Goal: Task Accomplishment & Management: Manage account settings

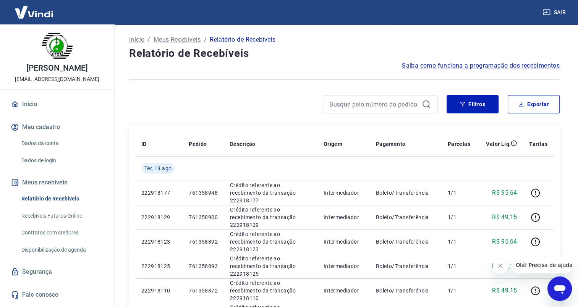
click at [500, 269] on icon "Fechar mensagem da empresa" at bounding box center [501, 266] width 6 height 6
click at [379, 104] on input at bounding box center [373, 104] width 89 height 11
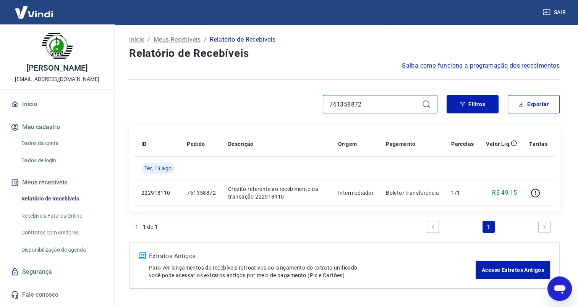
drag, startPoint x: 370, startPoint y: 107, endPoint x: 316, endPoint y: 105, distance: 53.1
click at [316, 105] on div "761358872" at bounding box center [283, 104] width 308 height 18
paste input "9"
drag, startPoint x: 374, startPoint y: 102, endPoint x: 296, endPoint y: 99, distance: 78.4
click at [296, 99] on div "761358892" at bounding box center [283, 104] width 308 height 18
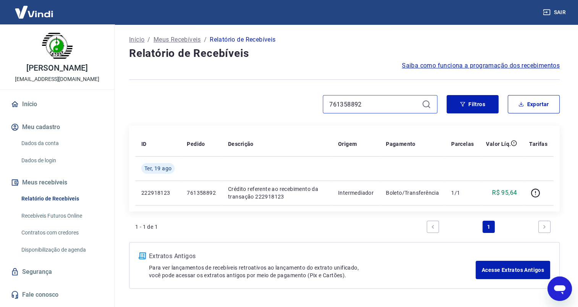
paste input "3"
drag, startPoint x: 362, startPoint y: 107, endPoint x: 316, endPoint y: 107, distance: 45.5
click at [316, 107] on div "761358893" at bounding box center [283, 104] width 308 height 18
paste input "900"
drag, startPoint x: 373, startPoint y: 104, endPoint x: 308, endPoint y: 104, distance: 65.3
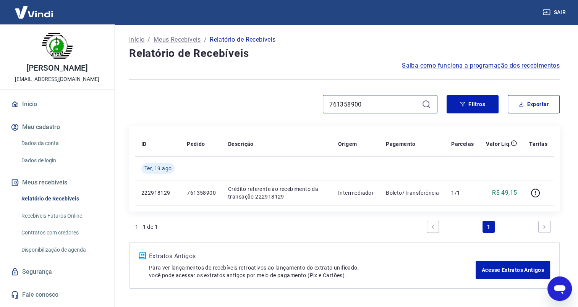
click at [308, 104] on div "761358900" at bounding box center [283, 104] width 308 height 18
paste input "1"
drag, startPoint x: 368, startPoint y: 103, endPoint x: 302, endPoint y: 105, distance: 66.9
click at [302, 105] on div "761358901" at bounding box center [283, 104] width 308 height 18
paste input "1"
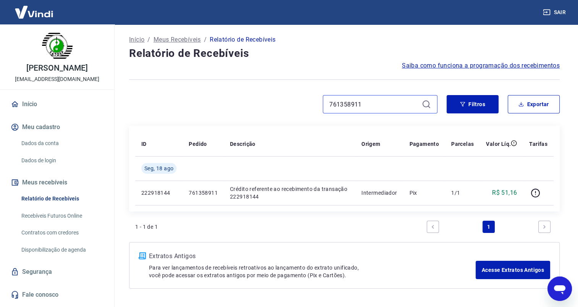
drag, startPoint x: 364, startPoint y: 108, endPoint x: 312, endPoint y: 106, distance: 52.4
click at [312, 106] on div "761358911" at bounding box center [283, 104] width 308 height 18
paste input "7"
drag, startPoint x: 381, startPoint y: 101, endPoint x: 303, endPoint y: 102, distance: 78.0
click at [303, 102] on div "761358917" at bounding box center [283, 104] width 308 height 18
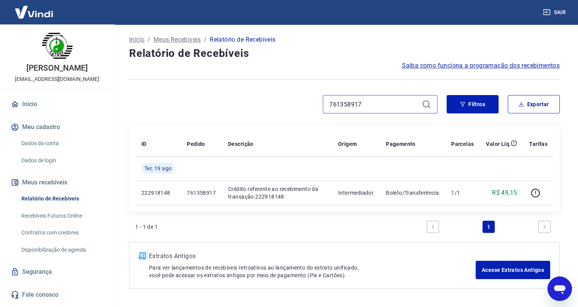
paste input "48"
drag, startPoint x: 361, startPoint y: 103, endPoint x: 300, endPoint y: 107, distance: 61.3
click at [303, 107] on div "761358948" at bounding box center [283, 104] width 308 height 18
paste input "55924577"
drag, startPoint x: 330, startPoint y: 108, endPoint x: 312, endPoint y: 111, distance: 18.7
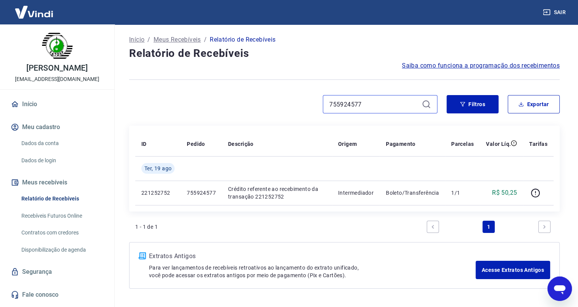
click at [313, 110] on div "755924577" at bounding box center [283, 104] width 308 height 18
paste input "8"
drag, startPoint x: 370, startPoint y: 101, endPoint x: 302, endPoint y: 102, distance: 67.6
click at [303, 102] on div "755924578" at bounding box center [283, 104] width 308 height 18
paste input "602"
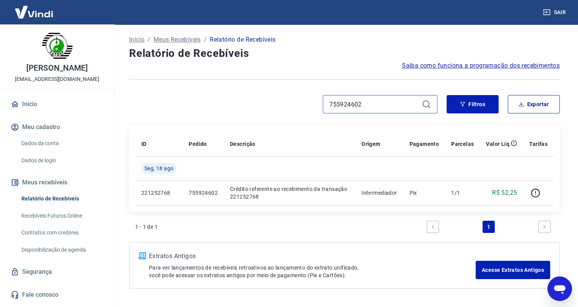
drag, startPoint x: 365, startPoint y: 105, endPoint x: 306, endPoint y: 104, distance: 59.2
click at [306, 104] on div "755924602" at bounding box center [283, 104] width 308 height 18
paste input "41"
drag, startPoint x: 377, startPoint y: 105, endPoint x: 278, endPoint y: 100, distance: 99.1
click at [278, 100] on div "755924641" at bounding box center [283, 104] width 308 height 18
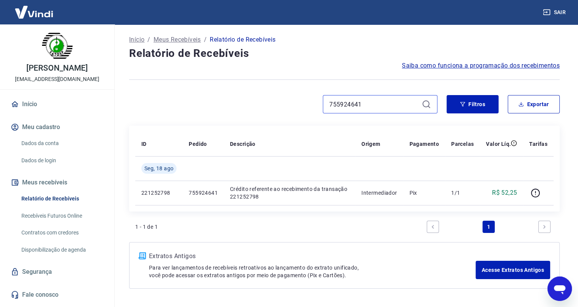
paste input "703"
type input "755924703"
drag, startPoint x: 369, startPoint y: 104, endPoint x: 304, endPoint y: 107, distance: 65.0
click at [304, 107] on div "755924703" at bounding box center [283, 104] width 308 height 18
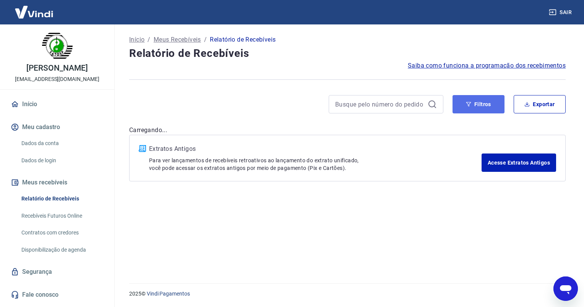
click at [475, 107] on button "Filtros" at bounding box center [478, 104] width 52 height 18
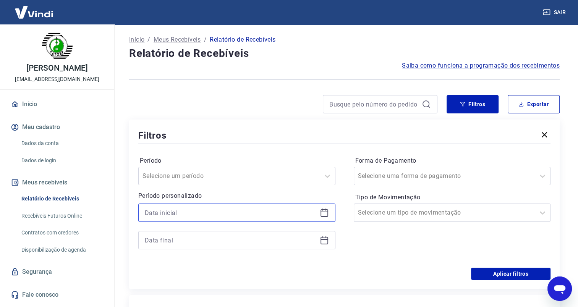
click at [168, 213] on input at bounding box center [231, 212] width 172 height 11
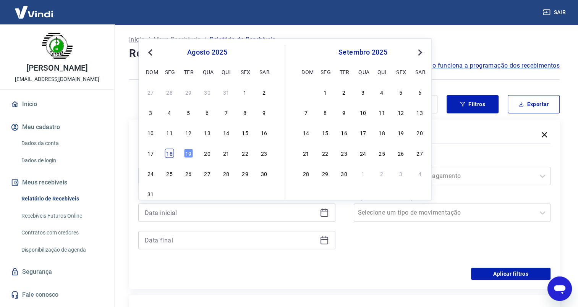
click at [171, 154] on div "18" at bounding box center [169, 153] width 9 height 9
type input "[DATE]"
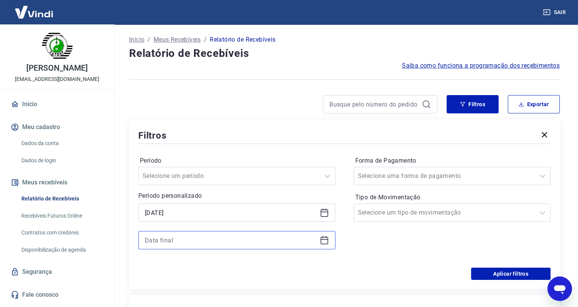
click at [164, 239] on input at bounding box center [231, 240] width 172 height 11
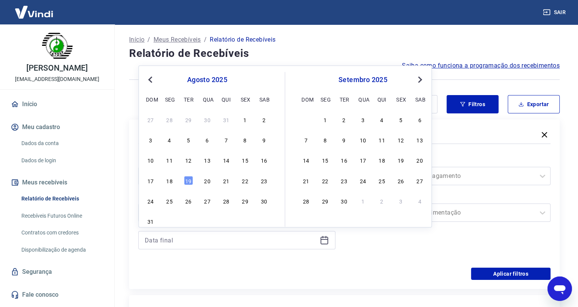
click at [171, 181] on div "18" at bounding box center [169, 180] width 9 height 9
type input "[DATE]"
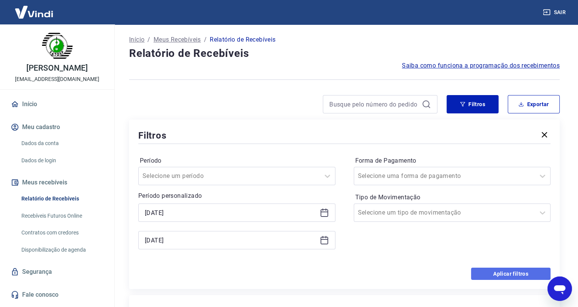
click at [506, 274] on button "Aplicar filtros" at bounding box center [510, 274] width 79 height 12
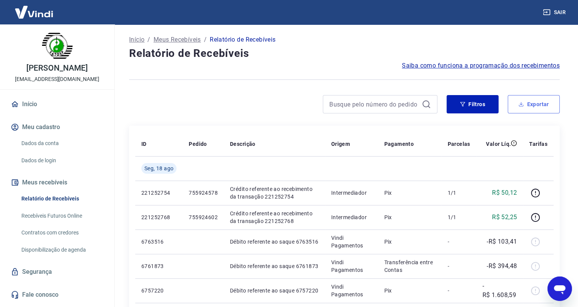
click at [523, 104] on icon "button" at bounding box center [521, 104] width 5 height 5
type input "[DATE]"
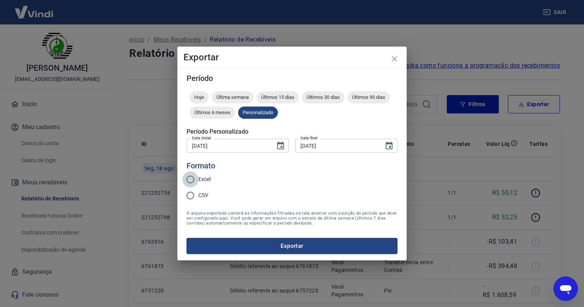
click at [193, 180] on input "Excel" at bounding box center [190, 180] width 16 height 16
radio input "true"
click at [277, 244] on button "Exportar" at bounding box center [291, 246] width 211 height 16
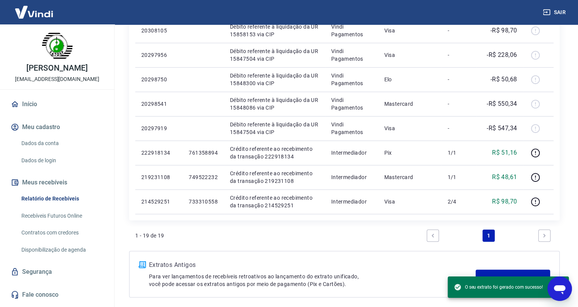
scroll to position [463, 0]
